Goal: Task Accomplishment & Management: Use online tool/utility

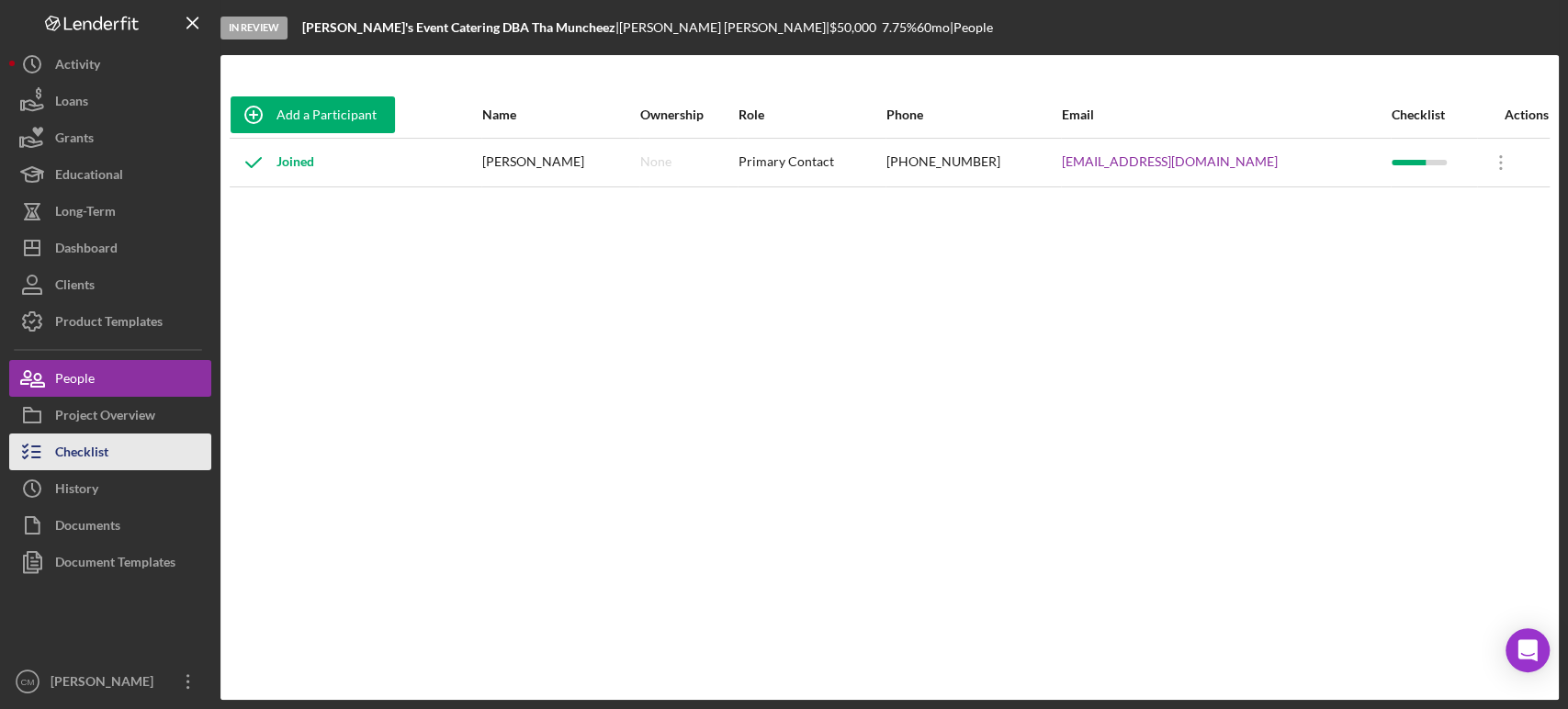
click at [121, 443] on button "Checklist" at bounding box center [110, 451] width 202 height 37
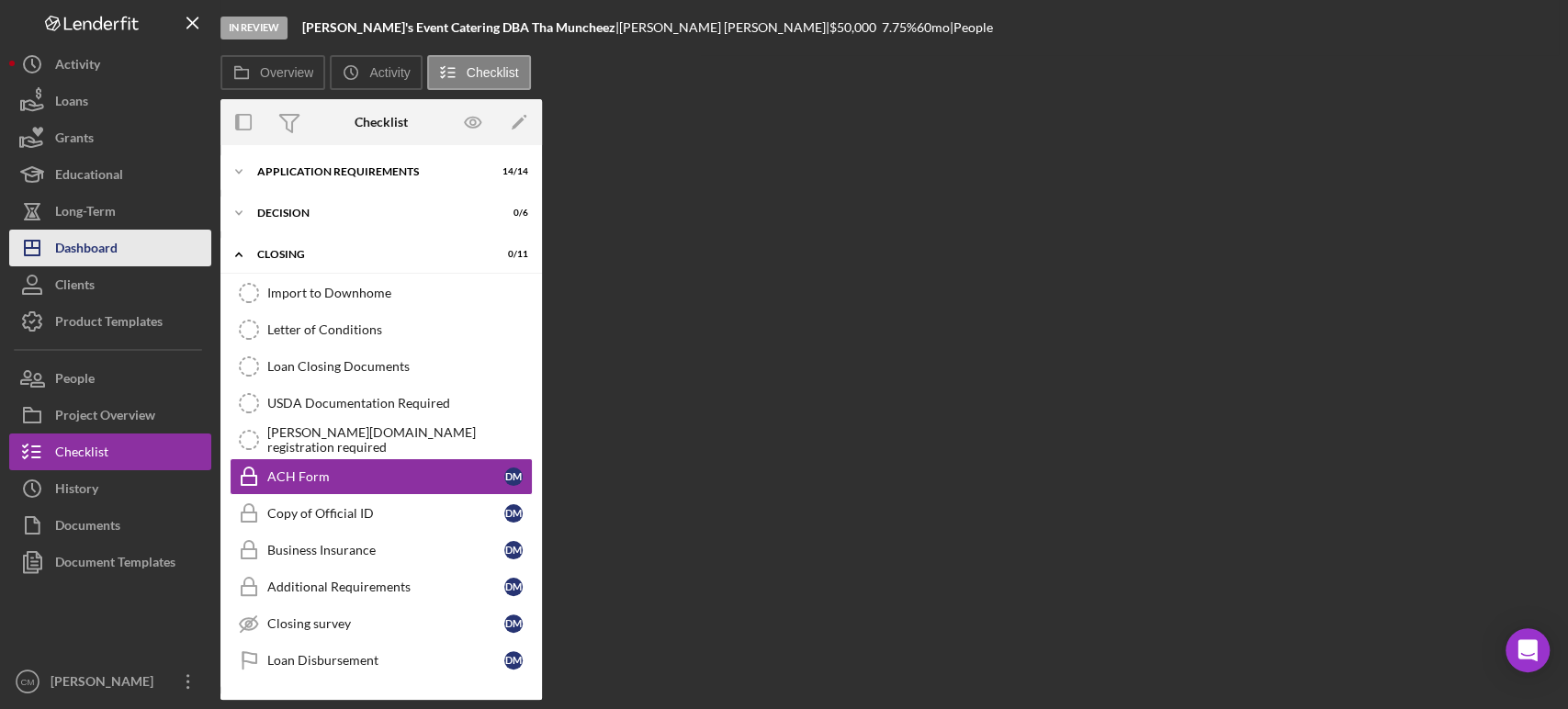
scroll to position [36, 0]
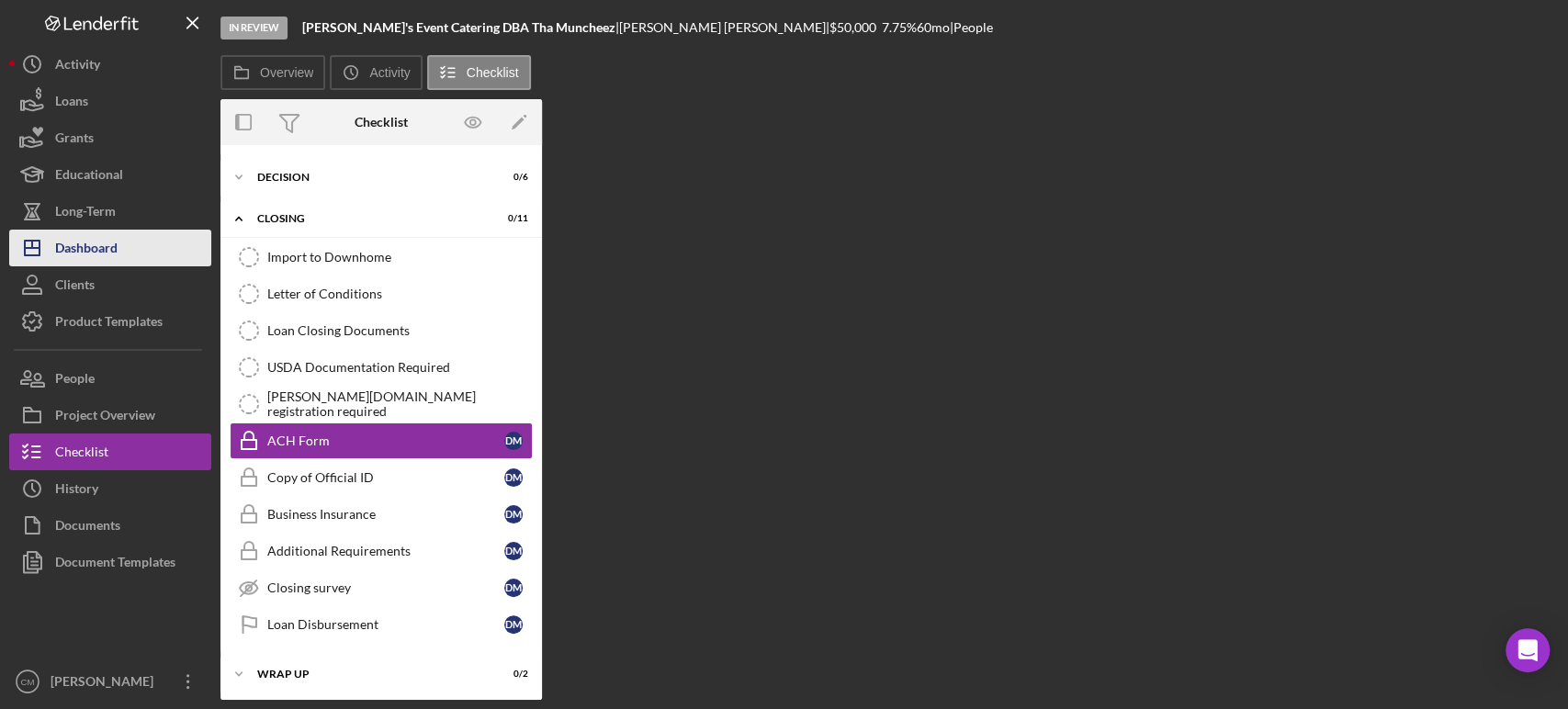
click at [120, 231] on button "Icon/Dashboard Dashboard" at bounding box center [110, 247] width 202 height 37
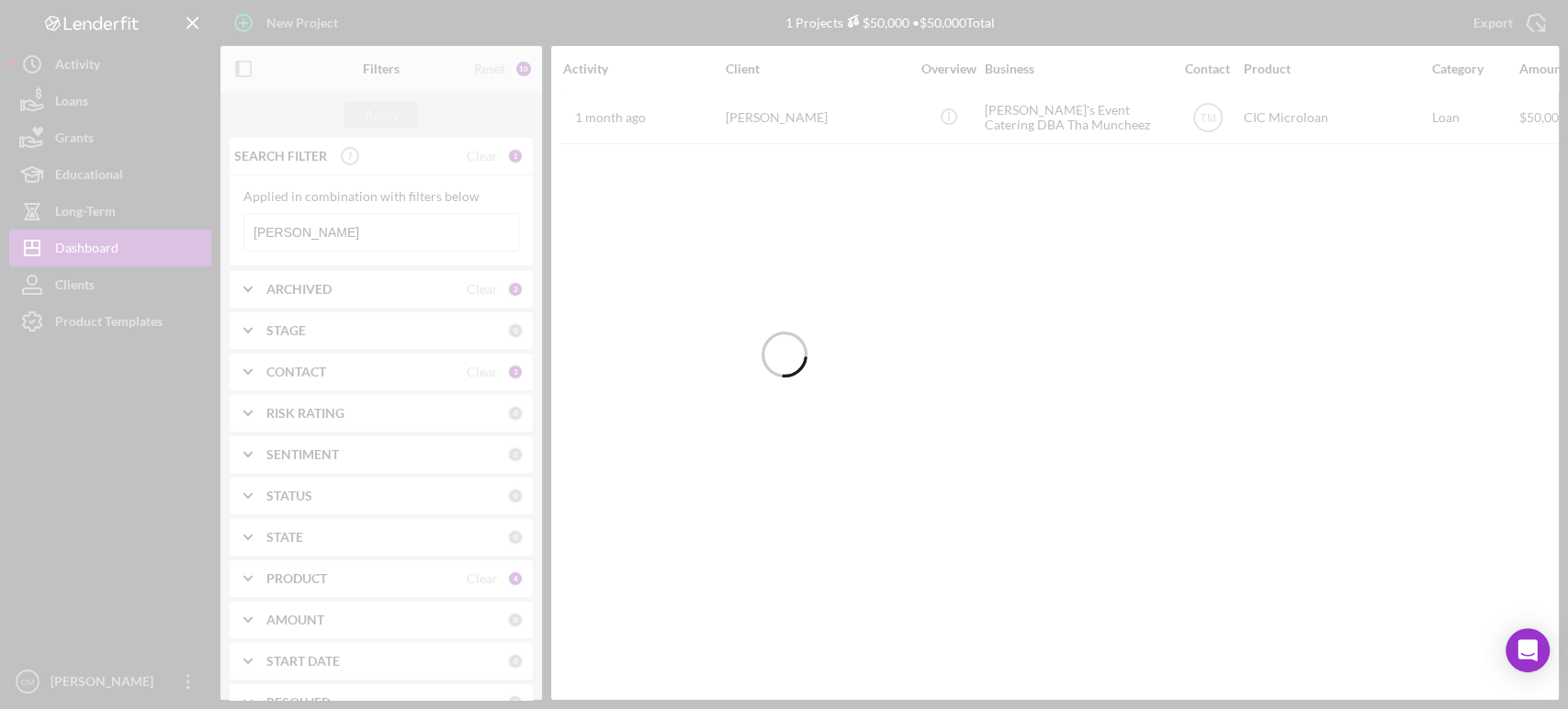
click at [457, 242] on div at bounding box center [784, 354] width 1568 height 709
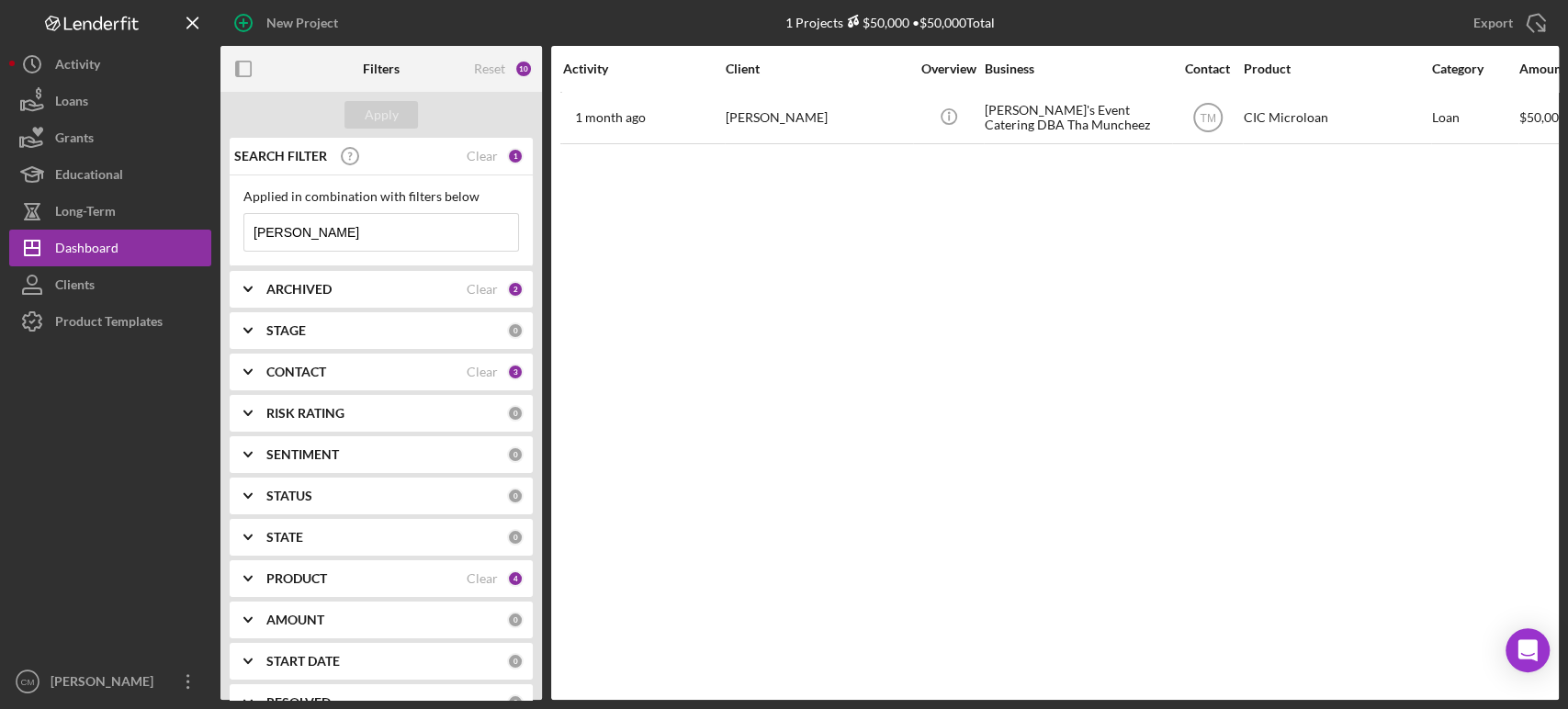
click at [457, 242] on input "[PERSON_NAME]" at bounding box center [381, 231] width 274 height 37
type input "[PERSON_NAME]"
click at [377, 126] on div "Apply" at bounding box center [382, 115] width 34 height 28
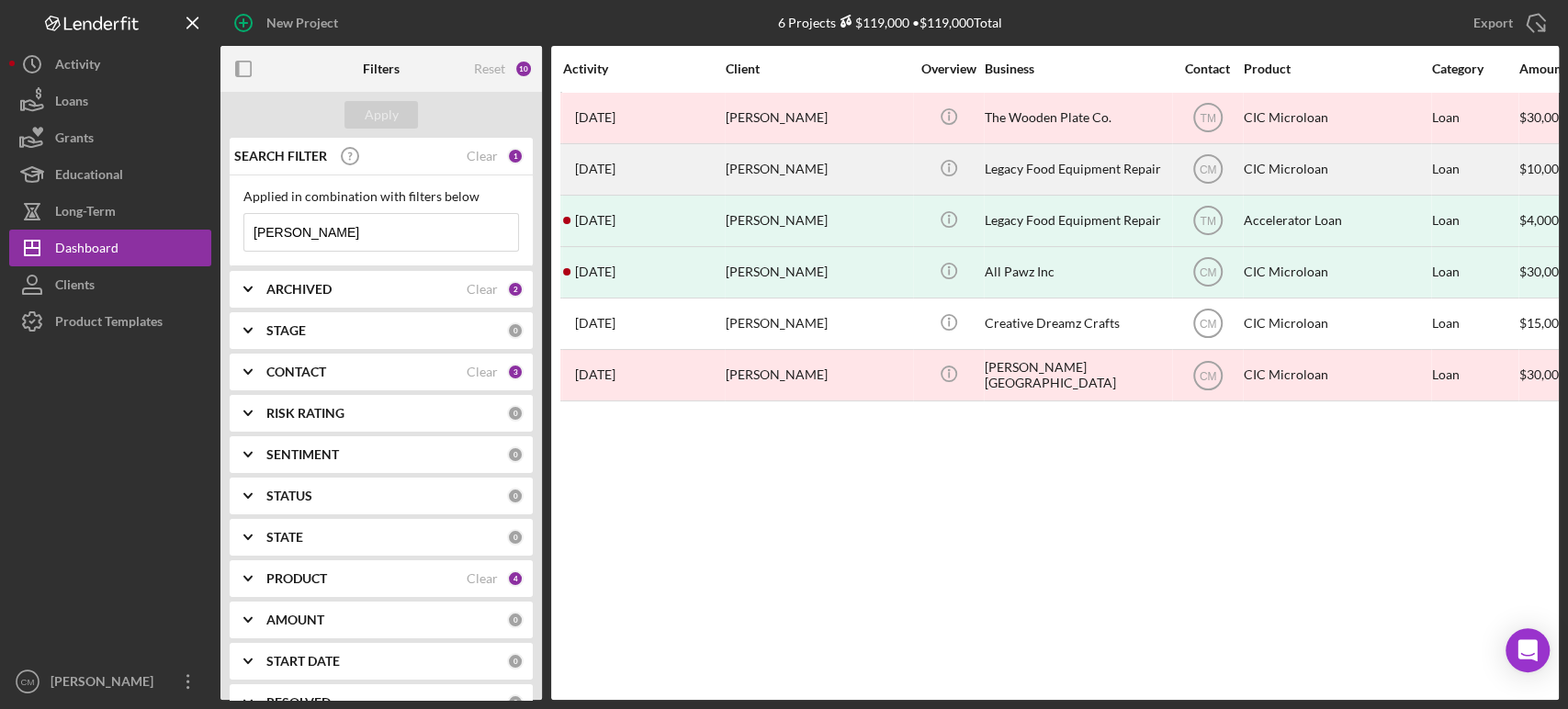
click at [1044, 167] on div "Legacy Food Equipment Repair" at bounding box center [1077, 169] width 184 height 48
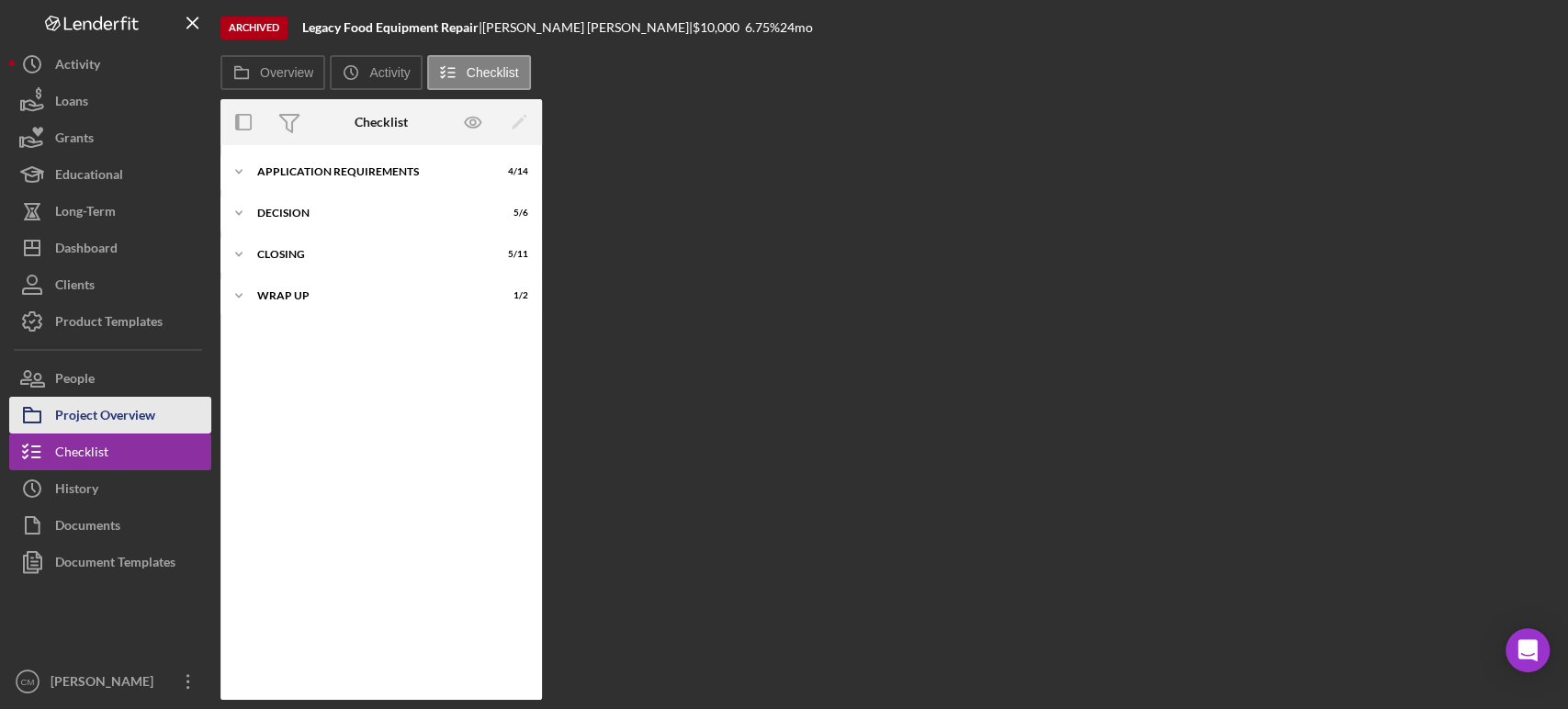
scroll to position [36, 0]
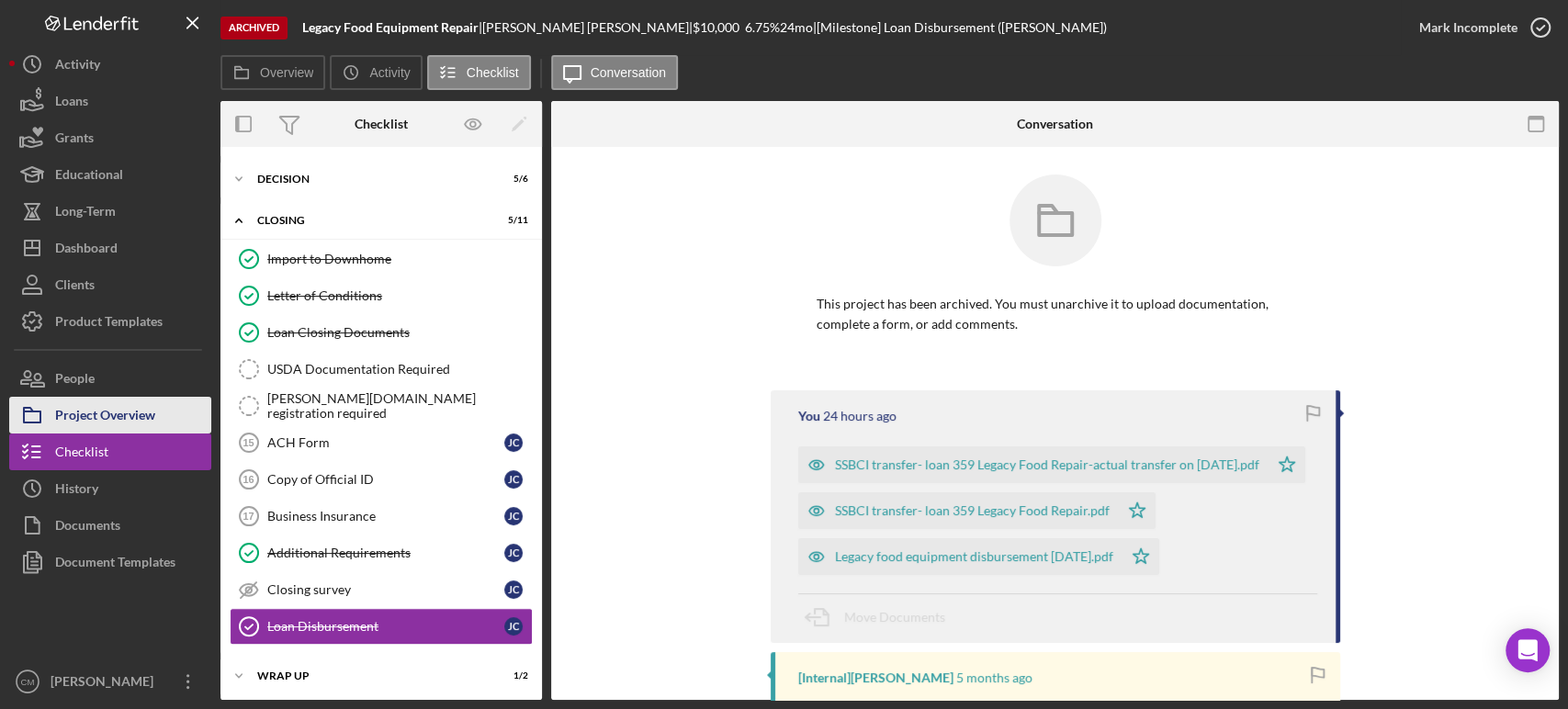
click at [99, 414] on div "Project Overview" at bounding box center [105, 417] width 100 height 42
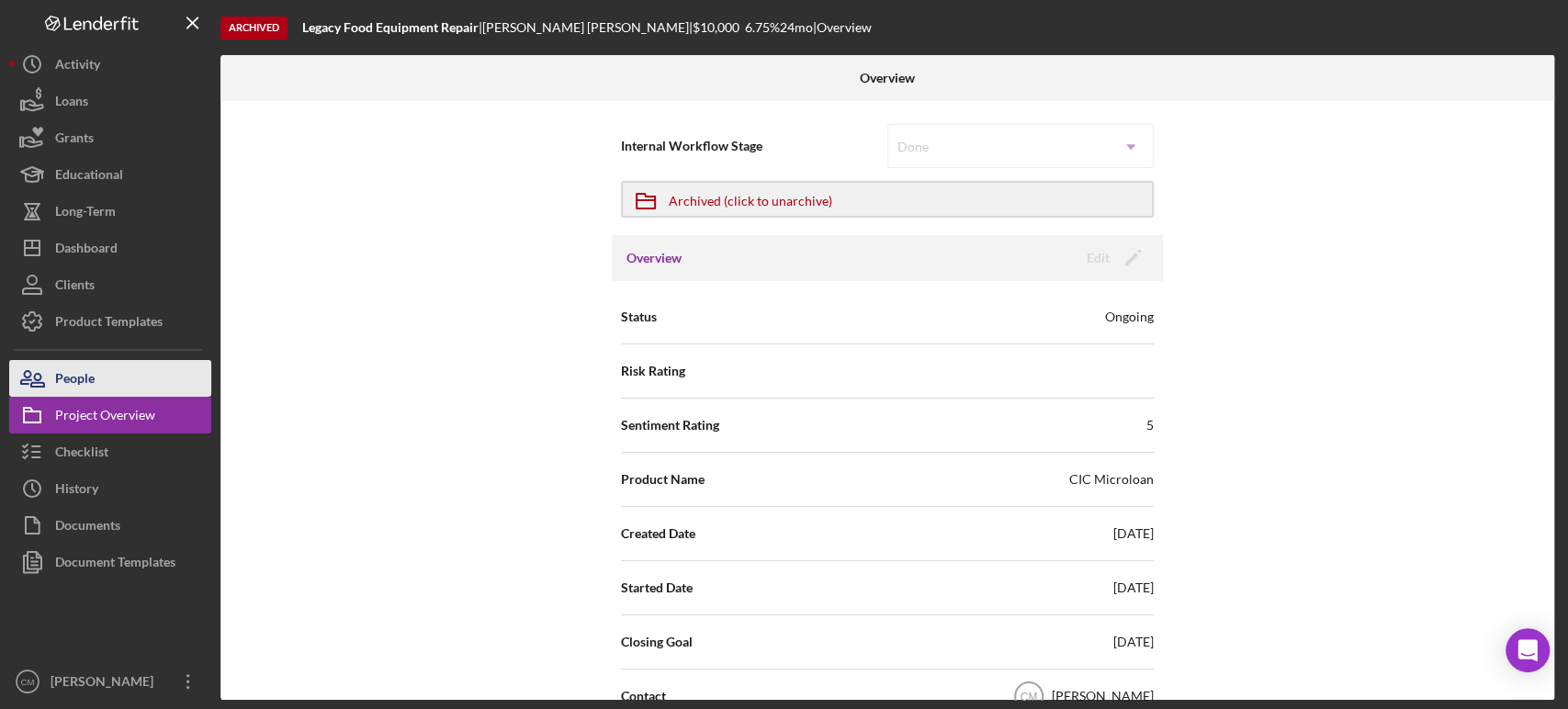
click at [115, 378] on button "People" at bounding box center [110, 378] width 202 height 37
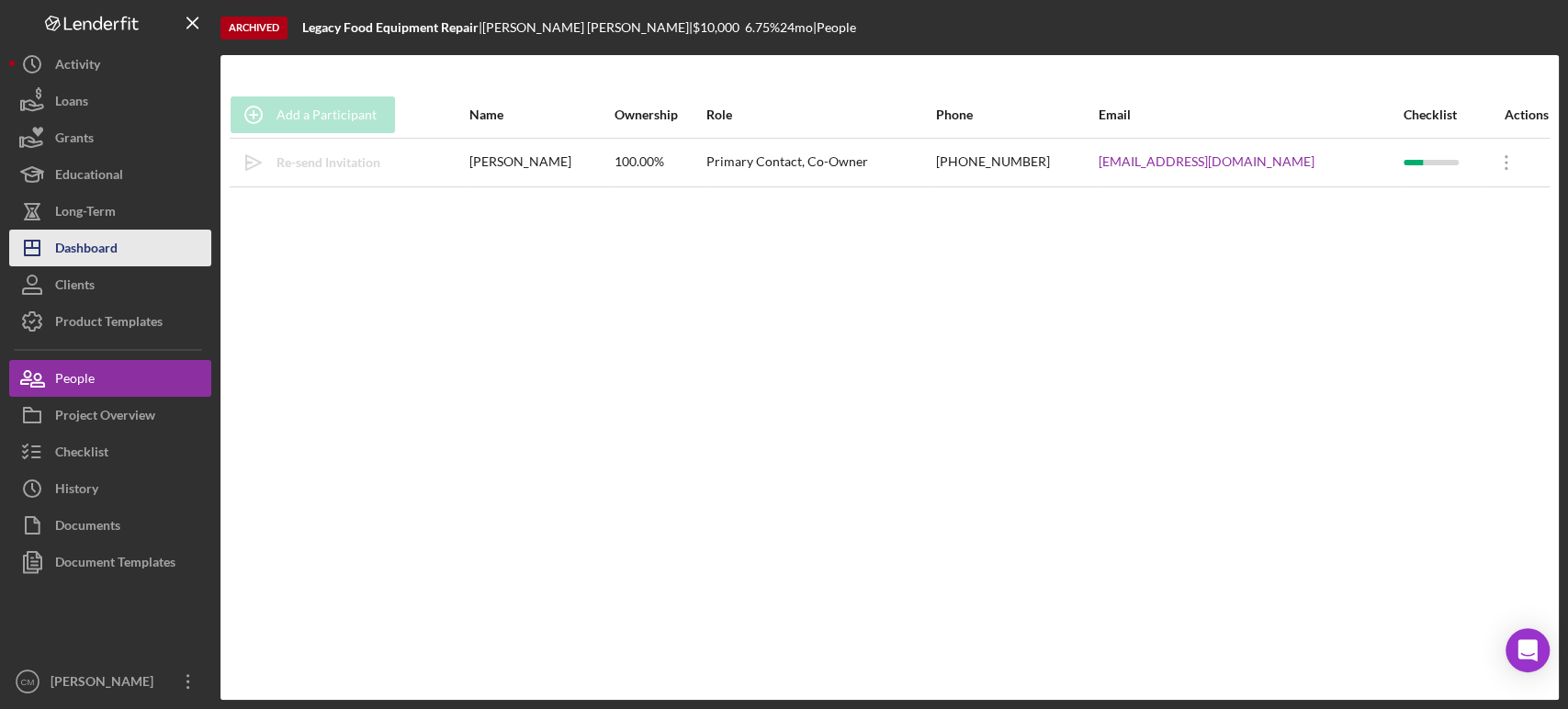
click at [110, 240] on div "Dashboard" at bounding box center [86, 250] width 62 height 42
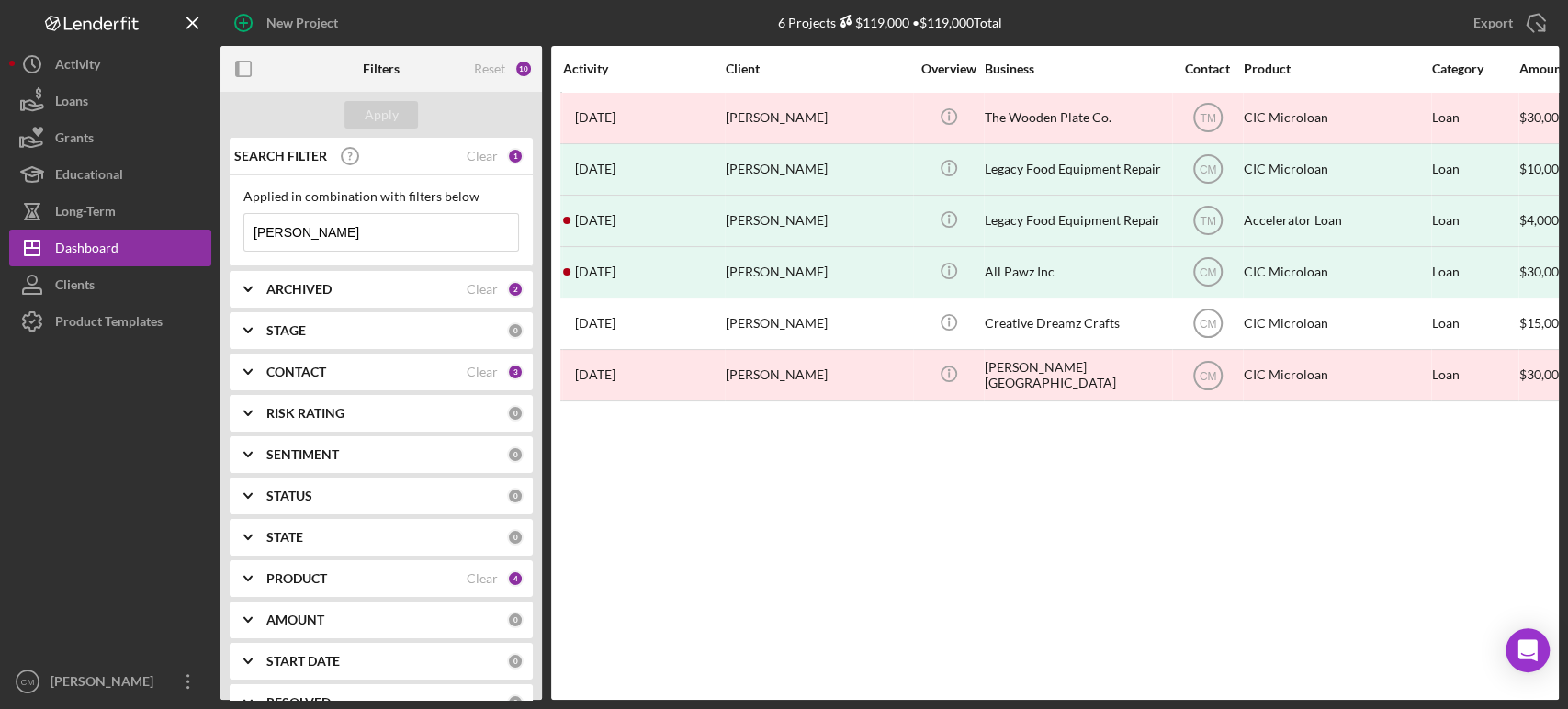
click at [433, 239] on input "[PERSON_NAME]" at bounding box center [381, 231] width 274 height 37
type input "[PERSON_NAME]"
click at [391, 120] on div "Apply" at bounding box center [382, 115] width 34 height 28
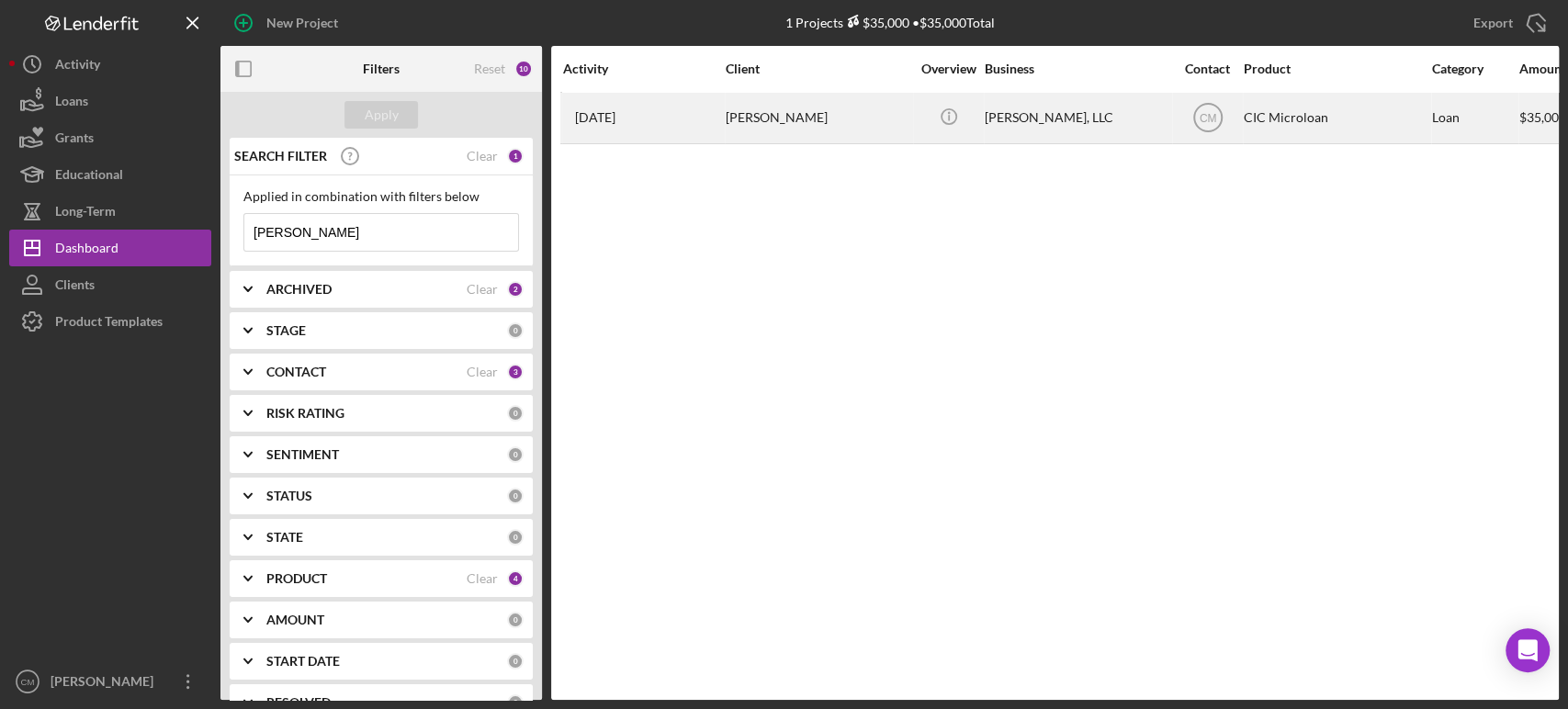
click at [918, 107] on div "Icon/Info" at bounding box center [948, 118] width 69 height 48
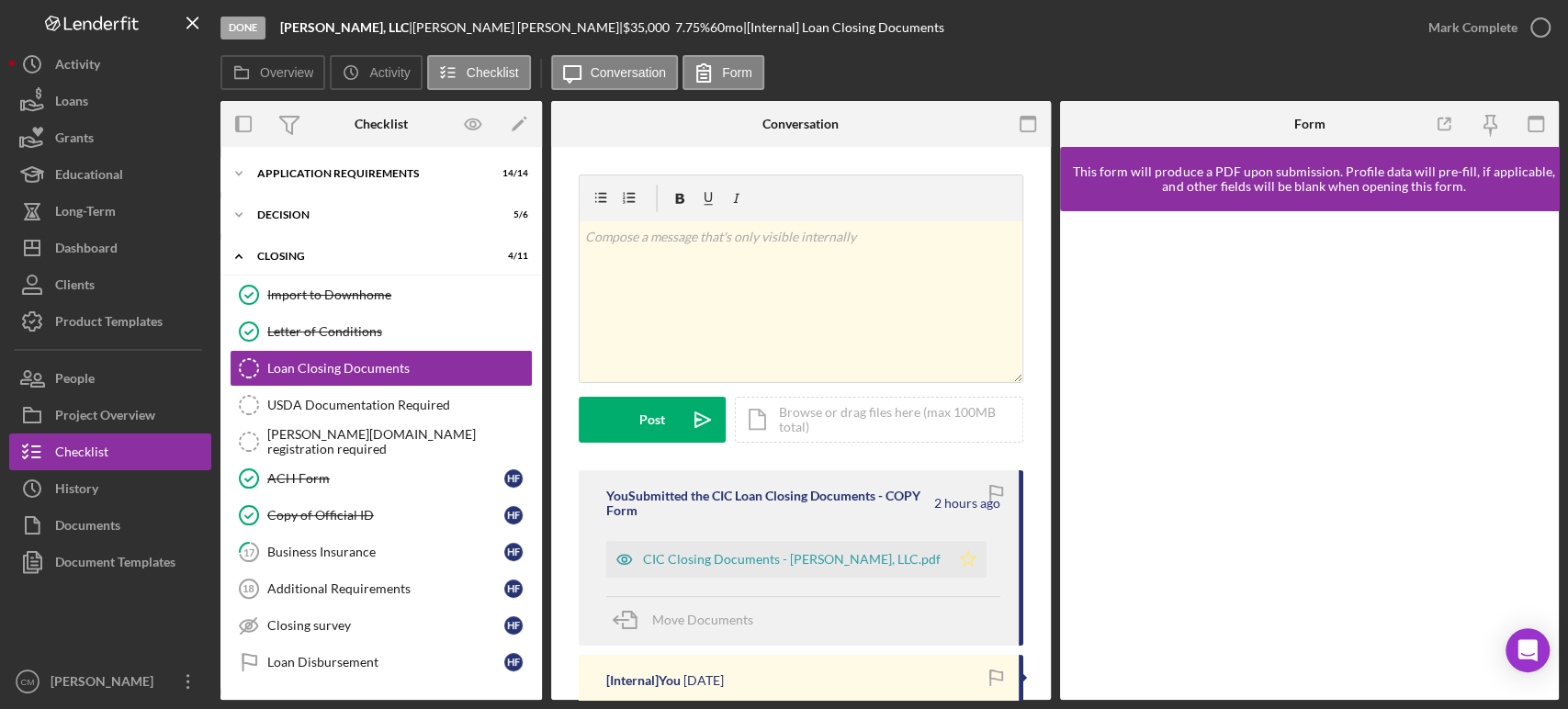
click at [950, 564] on icon "Icon/Star" at bounding box center [968, 559] width 37 height 37
click at [1539, 26] on icon "button" at bounding box center [1540, 28] width 45 height 45
